Goal: Information Seeking & Learning: Check status

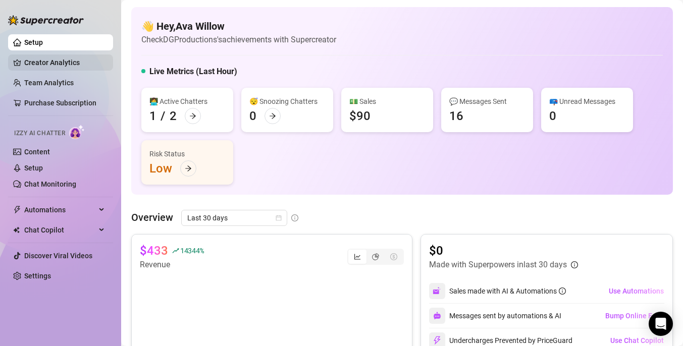
click at [79, 66] on link "Creator Analytics" at bounding box center [64, 63] width 81 height 16
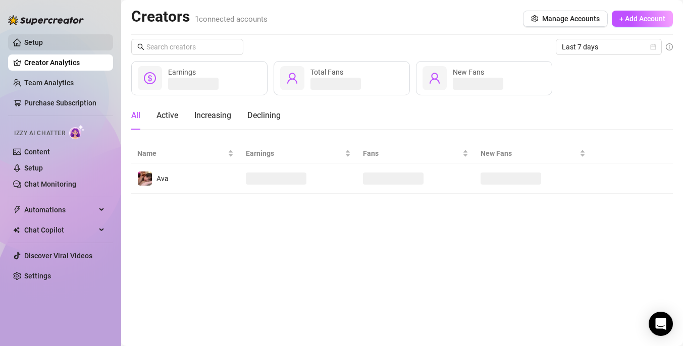
click at [43, 44] on link "Setup" at bounding box center [33, 42] width 19 height 8
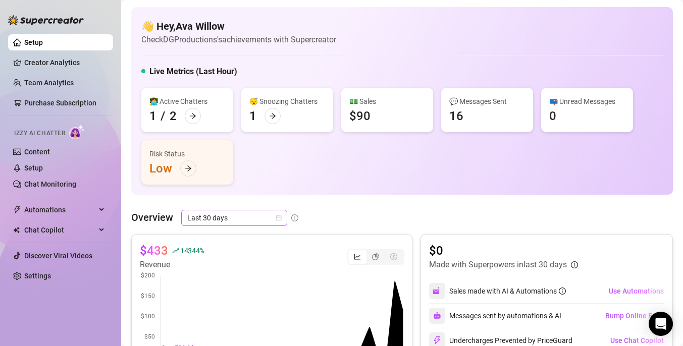
click at [274, 224] on span "Last 30 days" at bounding box center [234, 217] width 94 height 15
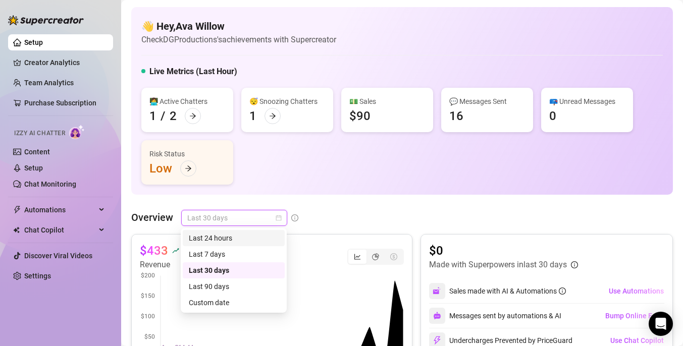
click at [249, 238] on div "Last 24 hours" at bounding box center [234, 238] width 90 height 11
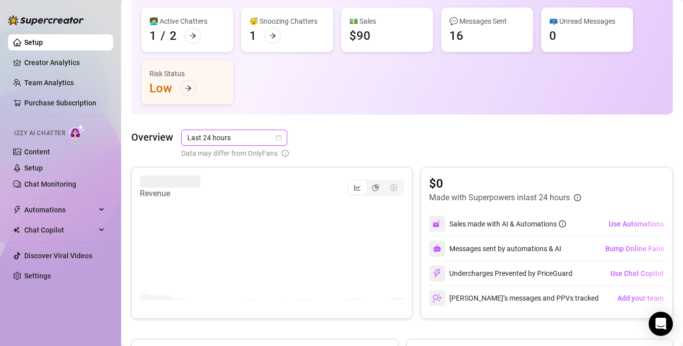
scroll to position [83, 0]
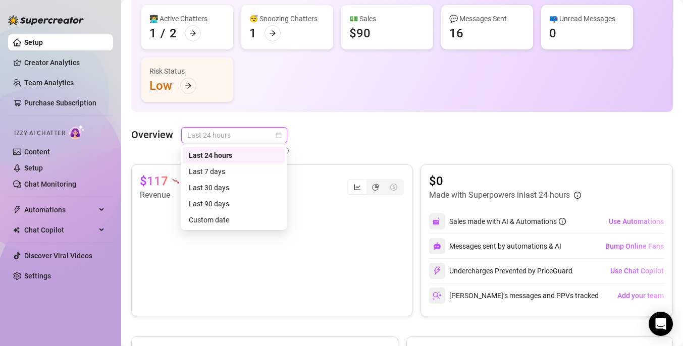
click at [267, 135] on span "Last 24 hours" at bounding box center [234, 135] width 94 height 15
click at [225, 191] on div "Last 30 days" at bounding box center [234, 187] width 90 height 11
